Goal: Transaction & Acquisition: Purchase product/service

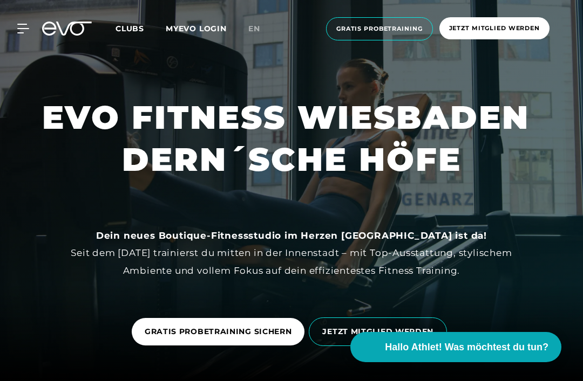
click at [22, 32] on icon at bounding box center [23, 29] width 12 height 10
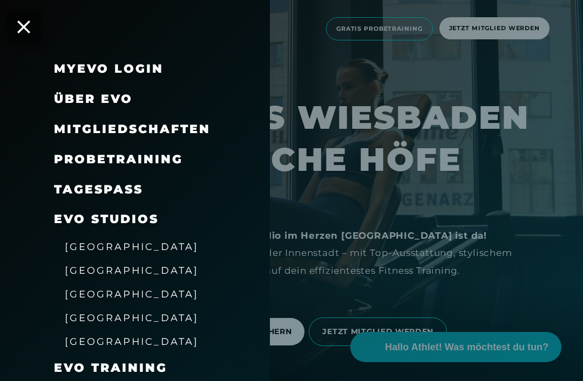
click at [125, 339] on span "[GEOGRAPHIC_DATA]" at bounding box center [132, 341] width 134 height 11
click at [121, 336] on span "[GEOGRAPHIC_DATA]" at bounding box center [132, 341] width 134 height 11
click at [194, 127] on span "Mitgliedschaften" at bounding box center [132, 129] width 156 height 15
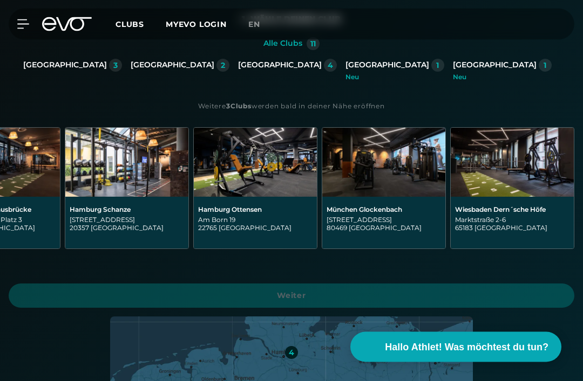
scroll to position [0, 843]
click at [512, 214] on div "[GEOGRAPHIC_DATA] Dern´sche [STREET_ADDRESS]" at bounding box center [512, 223] width 114 height 35
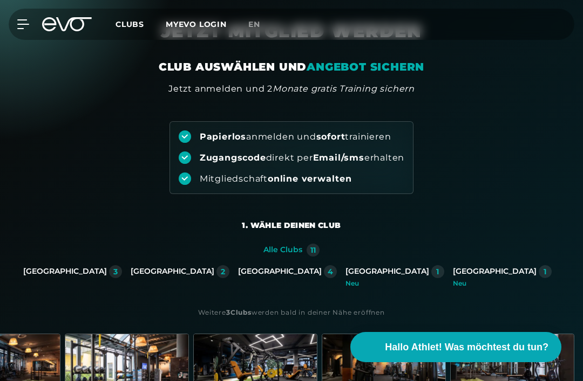
scroll to position [0, 0]
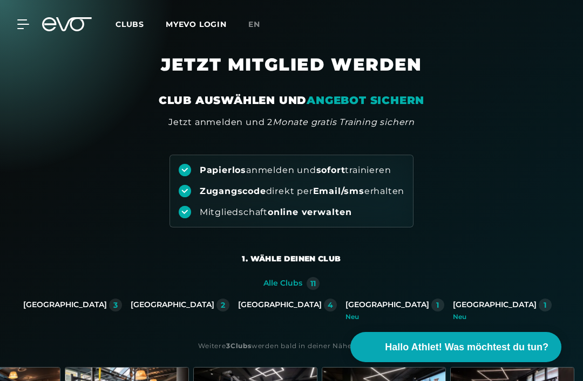
click at [144, 27] on span "Clubs" at bounding box center [129, 24] width 29 height 10
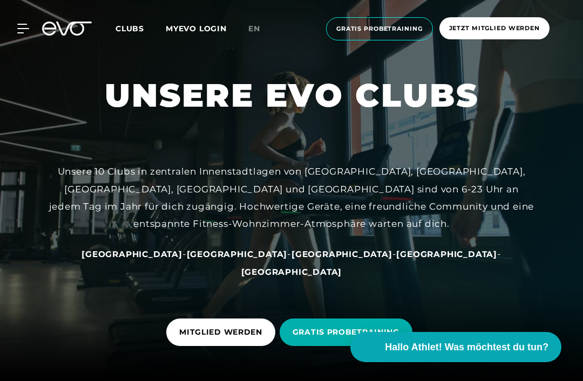
click at [28, 26] on icon at bounding box center [23, 29] width 12 height 10
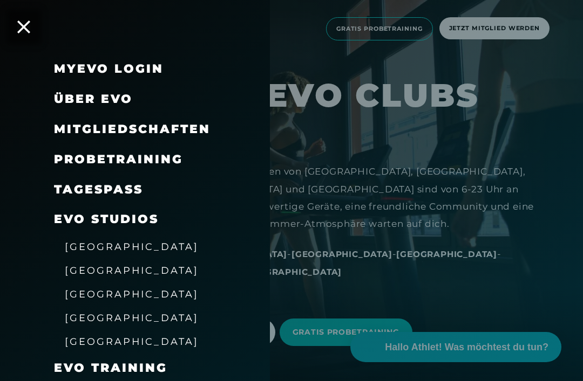
click at [193, 127] on span "Mitgliedschaften" at bounding box center [132, 129] width 156 height 15
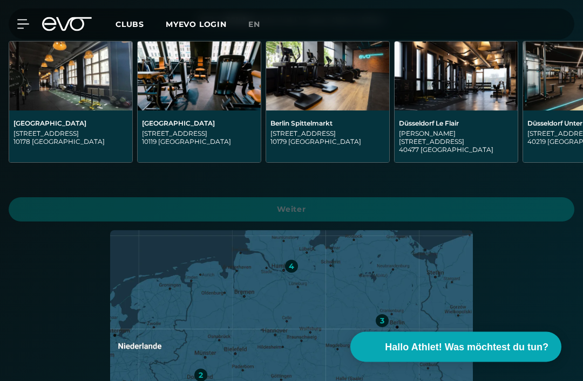
scroll to position [326, 0]
click at [28, 29] on icon at bounding box center [23, 24] width 12 height 10
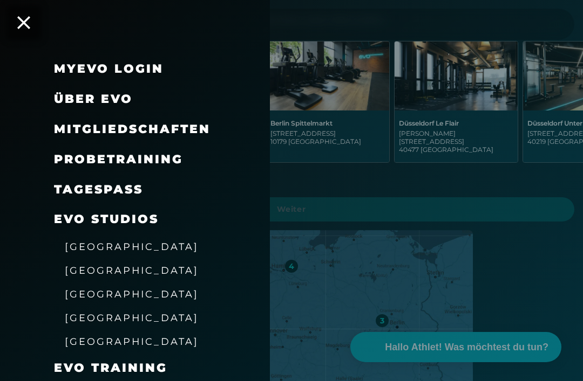
click at [126, 192] on link "TAGESPASS" at bounding box center [98, 189] width 89 height 15
